Goal: Transaction & Acquisition: Purchase product/service

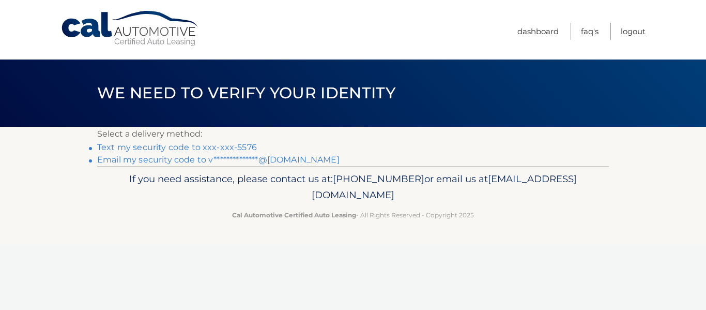
click at [238, 148] on link "Text my security code to xxx-xxx-5576" at bounding box center [177, 147] width 160 height 10
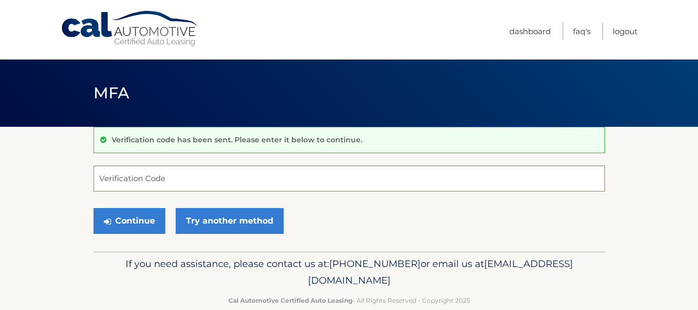
click at [185, 186] on input "Verification Code" at bounding box center [350, 178] width 512 height 26
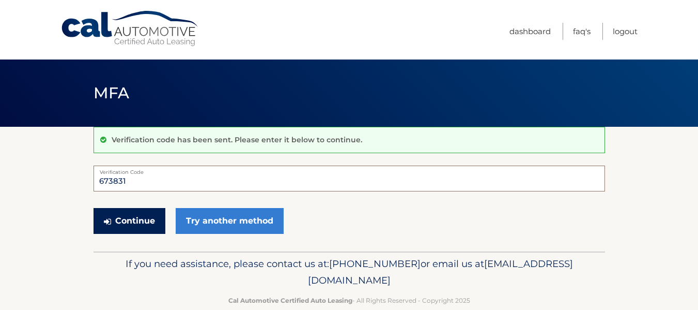
type input "673831"
click at [109, 211] on button "Continue" at bounding box center [130, 221] width 72 height 26
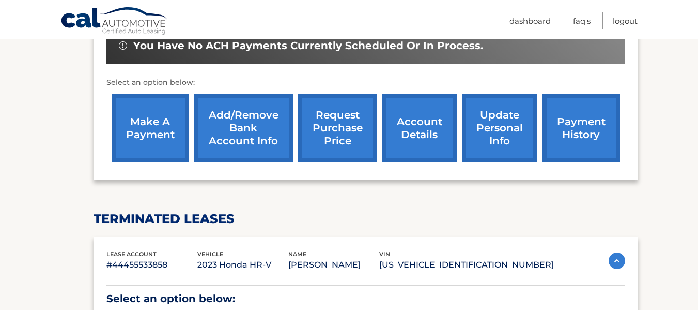
scroll to position [339, 0]
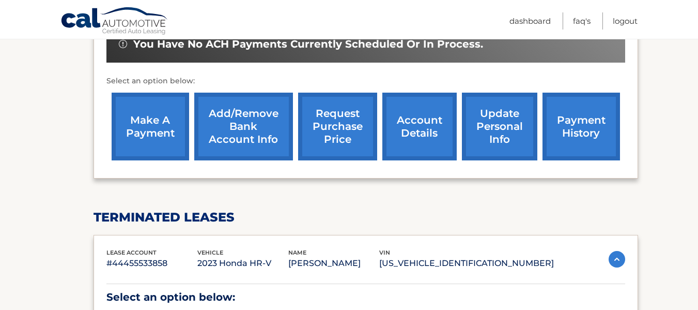
click at [139, 135] on link "make a payment" at bounding box center [151, 127] width 78 height 68
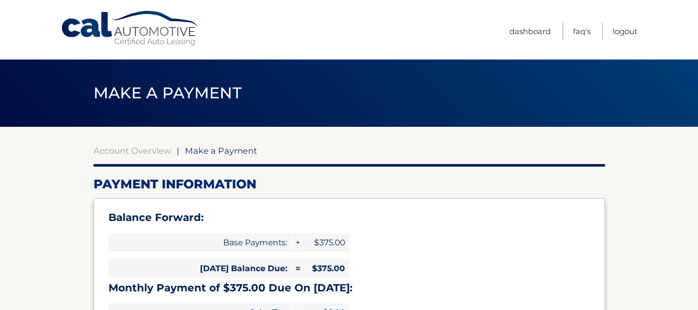
select select "ZDkwZTIyYjQtNGFmZS00MWMxLWE4NWMtNmNhY2FhYjAzMzQy"
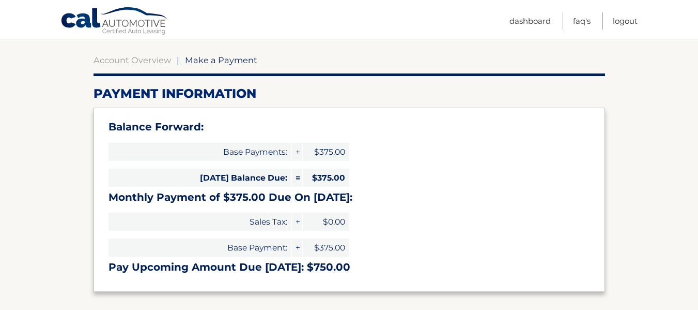
scroll to position [155, 0]
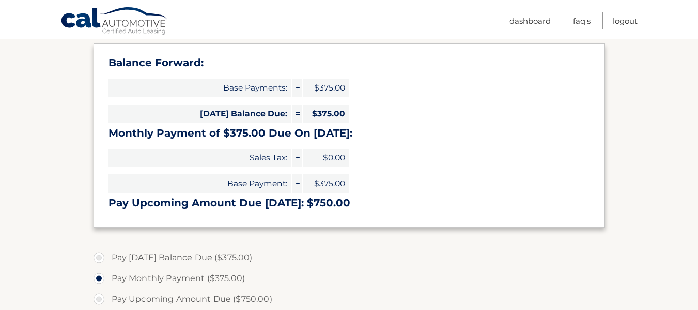
click at [187, 259] on label "Pay Today's Balance Due ($375.00)" at bounding box center [350, 257] width 512 height 21
click at [108, 259] on input "Pay Today's Balance Due ($375.00)" at bounding box center [103, 255] width 10 height 17
radio input "true"
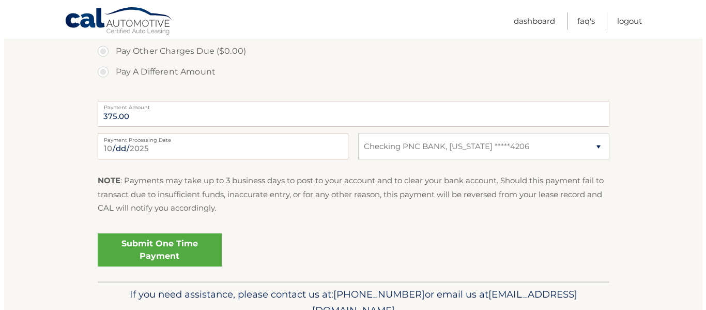
scroll to position [424, 0]
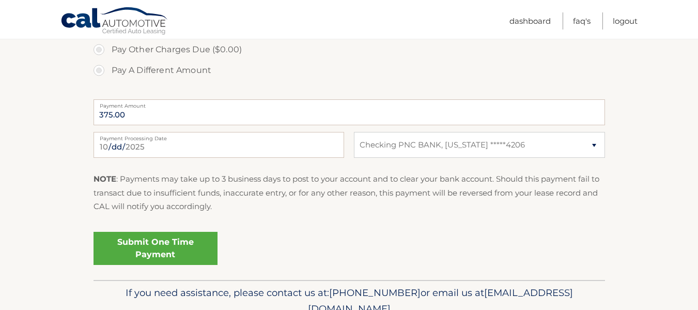
click at [188, 241] on link "Submit One Time Payment" at bounding box center [156, 248] width 124 height 33
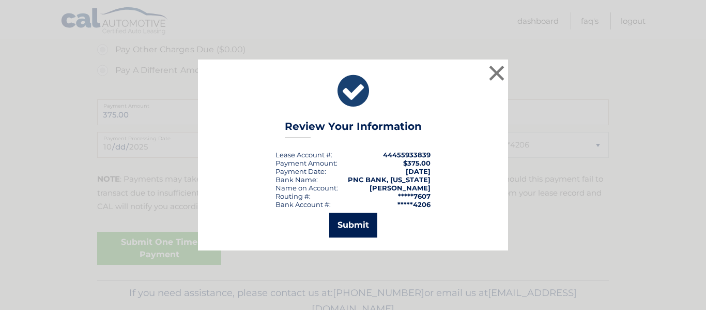
click at [357, 224] on button "Submit" at bounding box center [353, 224] width 48 height 25
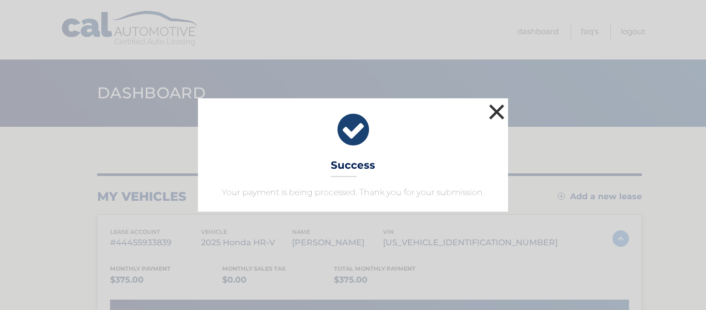
click at [498, 118] on button "×" at bounding box center [496, 111] width 21 height 21
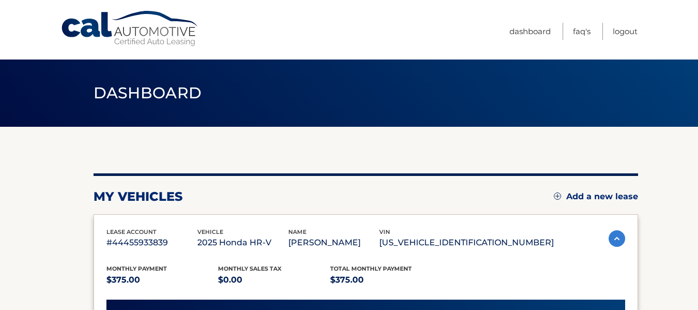
drag, startPoint x: 697, startPoint y: 93, endPoint x: 704, endPoint y: 138, distance: 46.0
click at [698, 138] on html "Cal Automotive Menu Dashboard FAQ's Logout" at bounding box center [349, 155] width 698 height 310
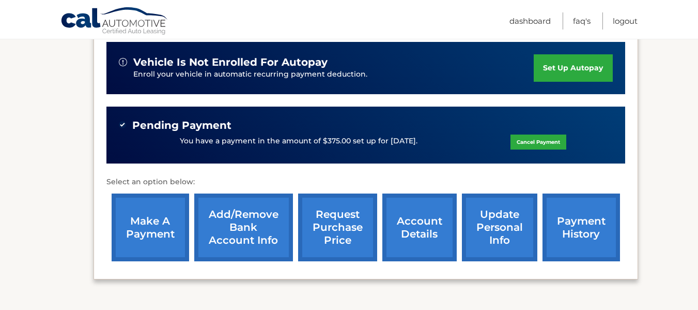
scroll to position [259, 0]
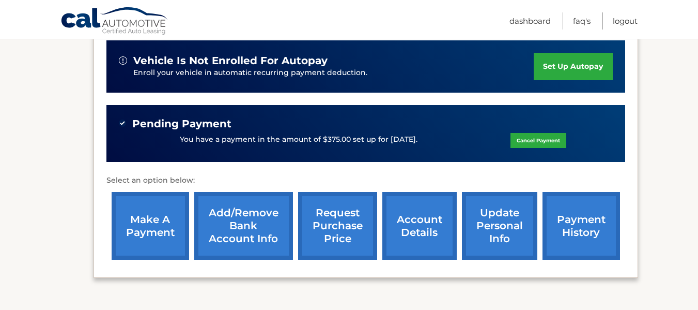
click at [675, 206] on section "my vehicles Add a new lease lease account #44455933839 vehicle 2025 Honda HR-V …" at bounding box center [349, 180] width 698 height 624
click at [564, 223] on link "payment history" at bounding box center [582, 226] width 78 height 68
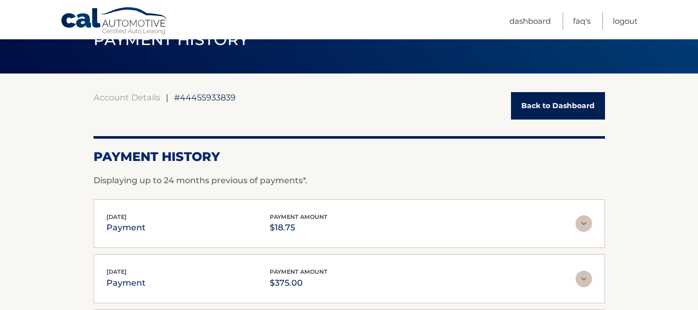
scroll to position [29, 0]
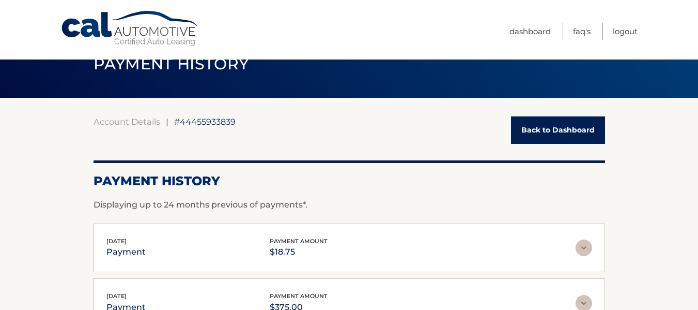
click at [649, 58] on div "Cal Automotive Menu Dashboard FAQ's Logout" at bounding box center [349, 29] width 698 height 59
click at [628, 28] on link "Logout" at bounding box center [625, 31] width 25 height 17
